Goal: Information Seeking & Learning: Learn about a topic

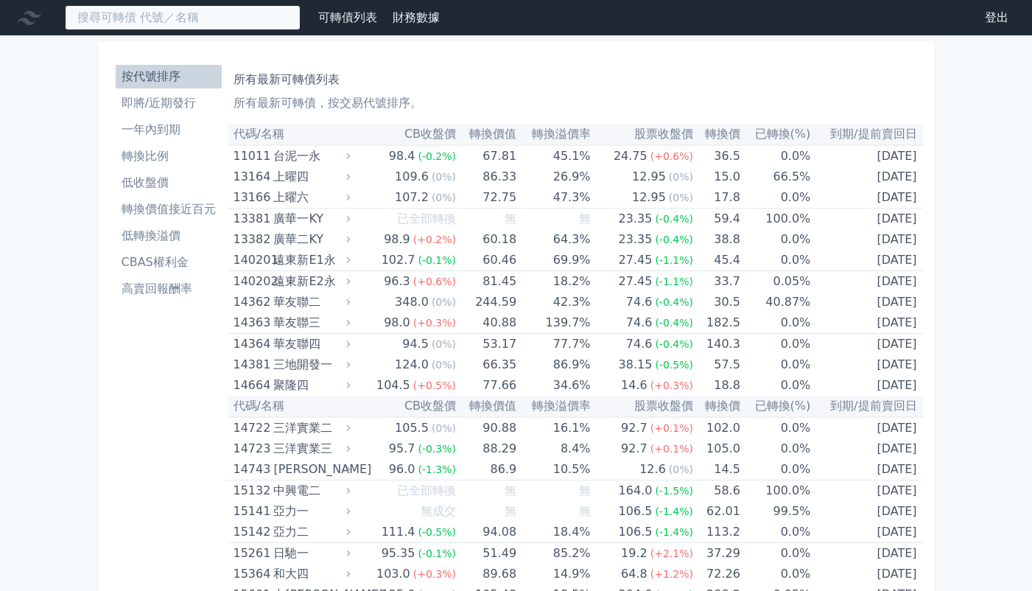
click at [196, 26] on input at bounding box center [183, 17] width 236 height 25
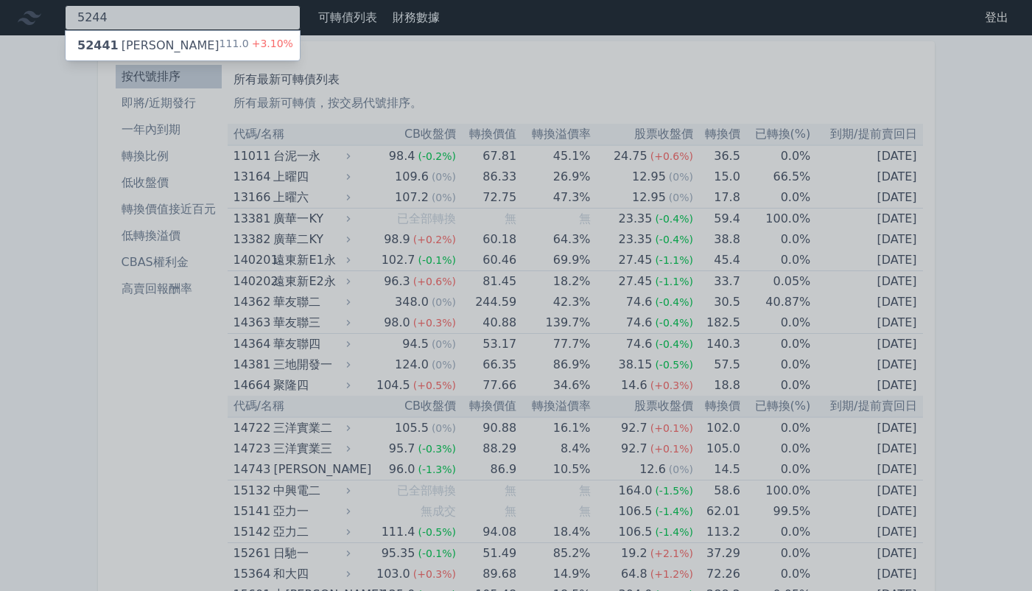
type input "5244"
click at [188, 40] on div "52441 [PERSON_NAME]一 111.0 +3.10%" at bounding box center [183, 45] width 234 height 29
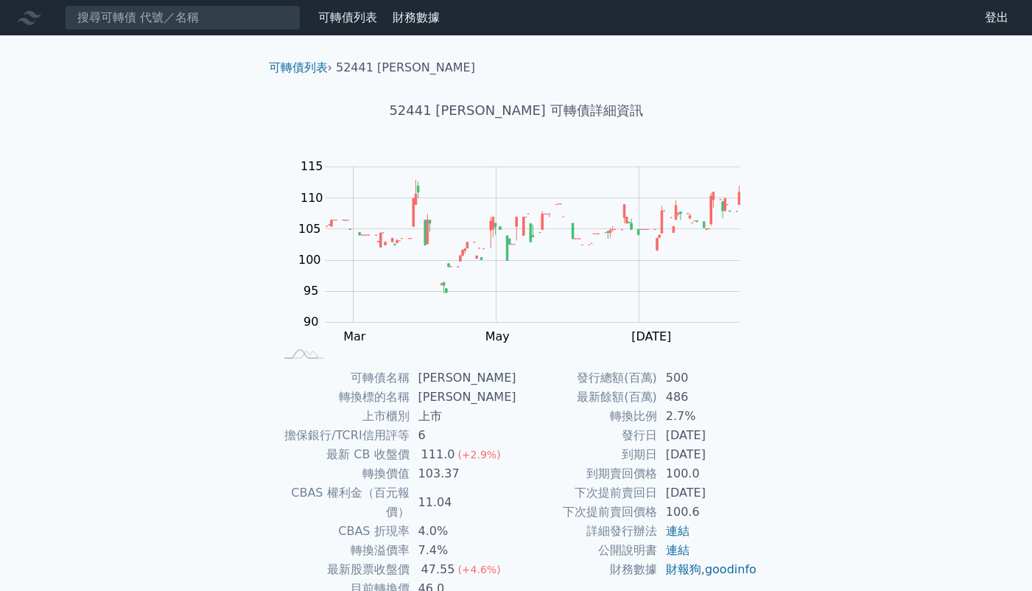
drag, startPoint x: 719, startPoint y: 455, endPoint x: 727, endPoint y: 442, distance: 15.2
click at [656, 452] on tr "到期日 [DATE]" at bounding box center [638, 454] width 242 height 19
click at [822, 418] on div "可轉債列表 財務數據 可轉債列表 財務數據 登出 登出 可轉債列表 › 52441 [PERSON_NAME] 52441 [PERSON_NAME] 可轉債…" at bounding box center [516, 351] width 1032 height 702
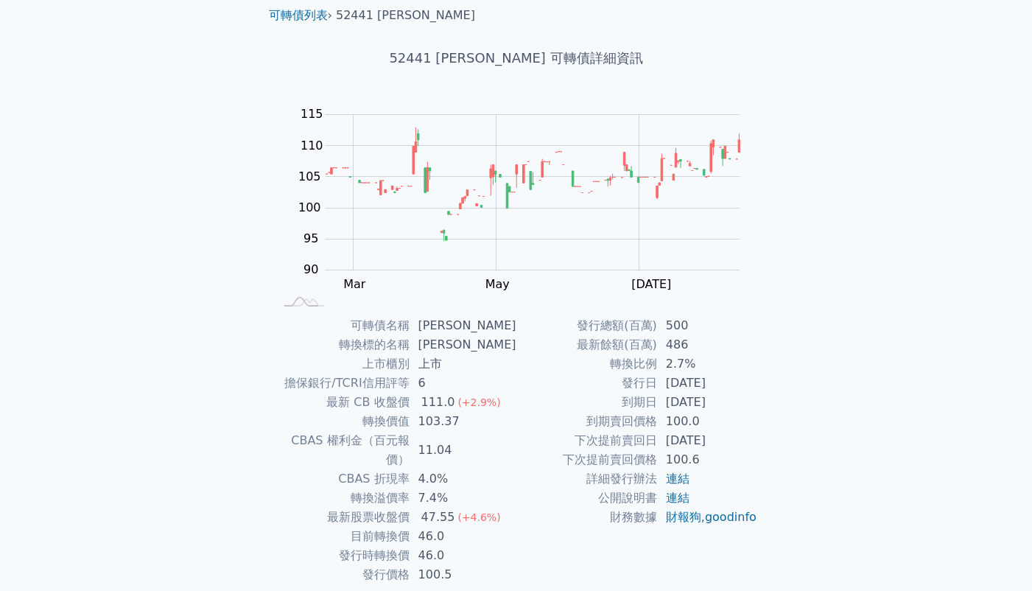
scroll to position [39, 0]
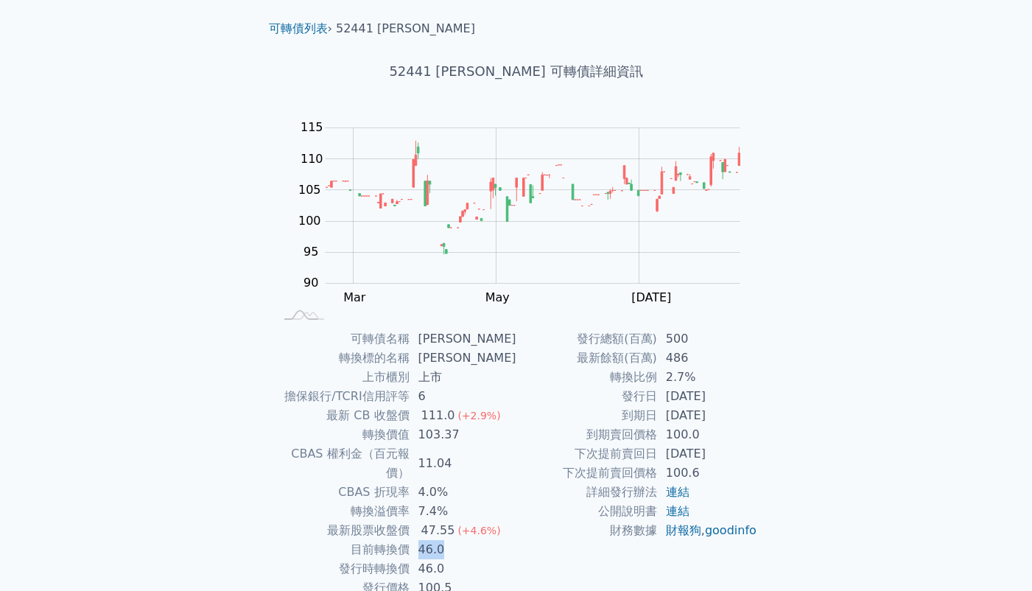
drag, startPoint x: 427, startPoint y: 532, endPoint x: 479, endPoint y: 532, distance: 51.6
click at [476, 540] on td "46.0" at bounding box center [463, 549] width 107 height 19
click at [482, 540] on td "46.0" at bounding box center [463, 549] width 107 height 19
click at [905, 373] on div "可轉債列表 財務數據 可轉債列表 財務數據 登出 登出 可轉債列表 › 52441 [PERSON_NAME] 52441 [PERSON_NAME] 可轉債…" at bounding box center [516, 312] width 1032 height 702
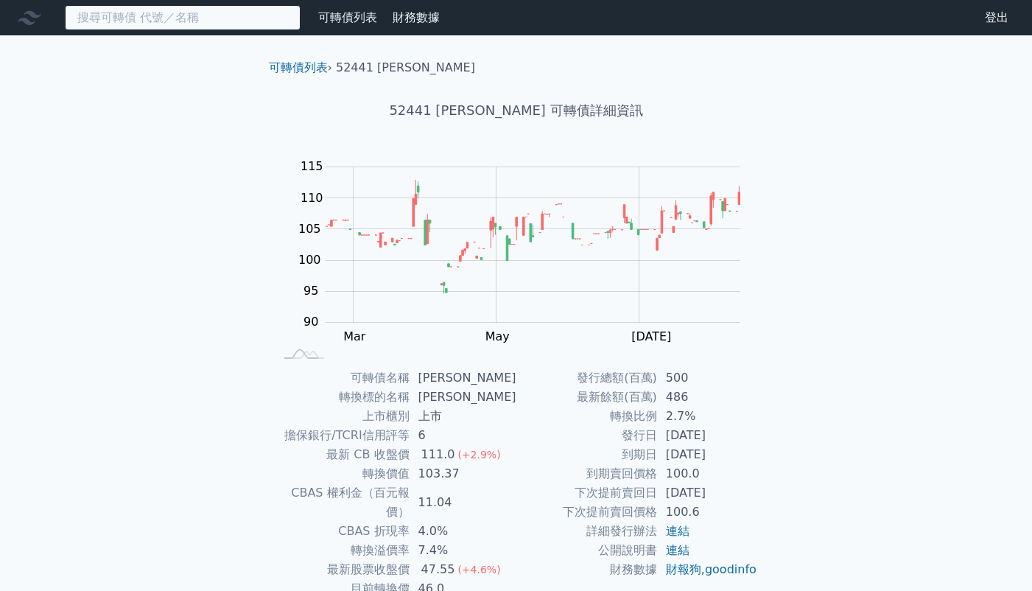
click at [170, 16] on input at bounding box center [183, 17] width 236 height 25
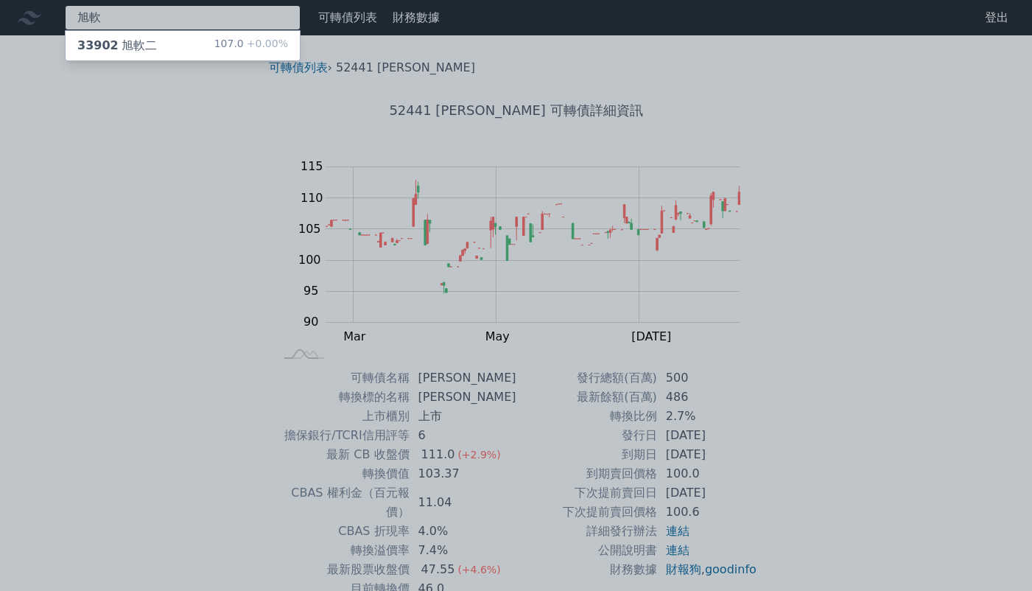
type input "旭軟"
click at [155, 46] on div "33902 旭軟二 107.0 +0.00%" at bounding box center [183, 45] width 234 height 29
